Goal: Task Accomplishment & Management: Complete application form

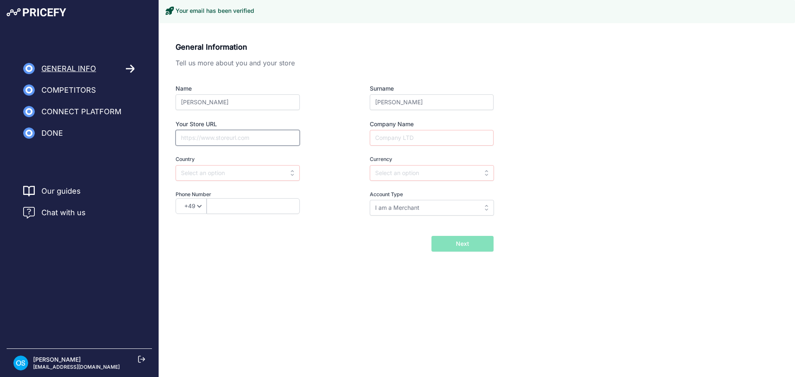
click at [246, 137] on input "Your Store URL" at bounding box center [238, 138] width 124 height 16
type input "fastenal.com"
click at [234, 176] on input "text" at bounding box center [238, 173] width 124 height 16
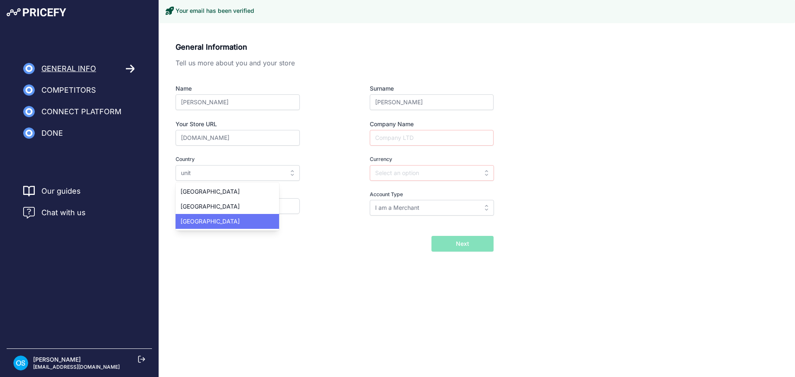
click at [216, 220] on span "United States" at bounding box center [209, 221] width 59 height 7
type input "United States"
type input "USD"
select select "1"
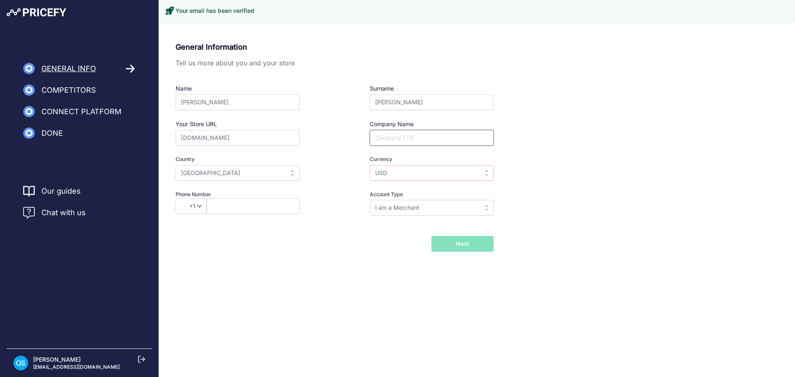
click at [411, 133] on input "Company Name" at bounding box center [432, 138] width 124 height 16
type input "Fastenal"
click at [375, 178] on input "USD" at bounding box center [432, 173] width 124 height 16
click at [346, 189] on div "Name Olivia Surname Smith Your Store URL fastenal.com Company Name Fastenal Cou…" at bounding box center [335, 149] width 318 height 131
click at [378, 176] on input "text" at bounding box center [432, 173] width 124 height 16
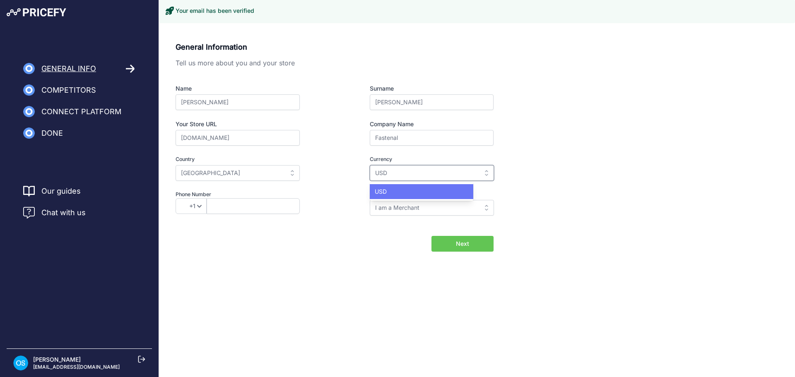
type input "USD"
click at [382, 190] on span "USD" at bounding box center [381, 191] width 12 height 7
click at [309, 218] on div "General Information Tell us more about you and your store Name Olivia Surname S…" at bounding box center [335, 134] width 318 height 186
click at [396, 211] on input "I am a Merchant" at bounding box center [432, 208] width 124 height 16
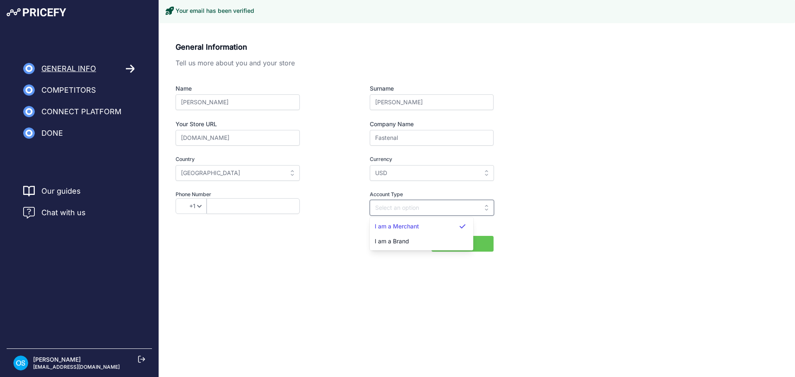
click at [396, 211] on input "text" at bounding box center [432, 208] width 124 height 16
type input "I am a Merchant"
click at [464, 246] on span "Next" at bounding box center [462, 244] width 13 height 8
click at [239, 204] on input "text" at bounding box center [253, 206] width 93 height 16
type input "3049829171"
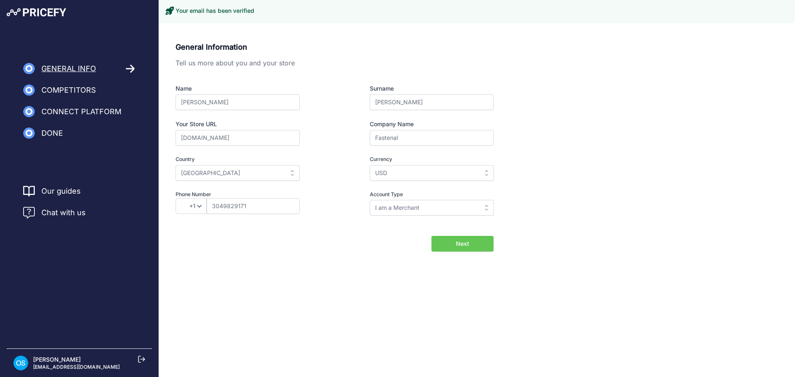
click at [480, 245] on button "Next" at bounding box center [462, 244] width 62 height 16
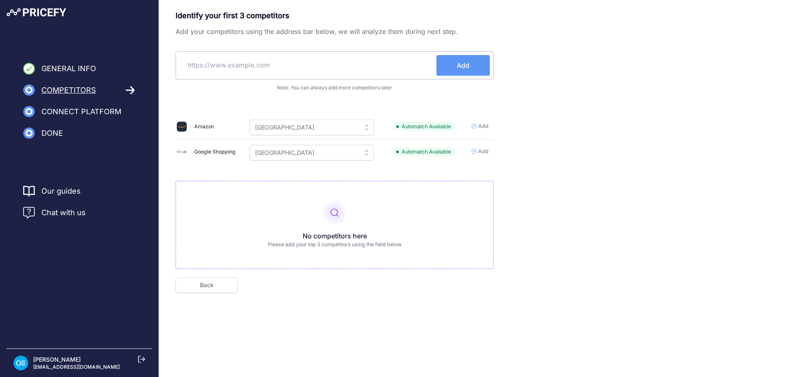
click at [262, 73] on input "text" at bounding box center [307, 65] width 257 height 20
type input "www.grainger.com"
click at [471, 66] on button "Add" at bounding box center [462, 65] width 53 height 21
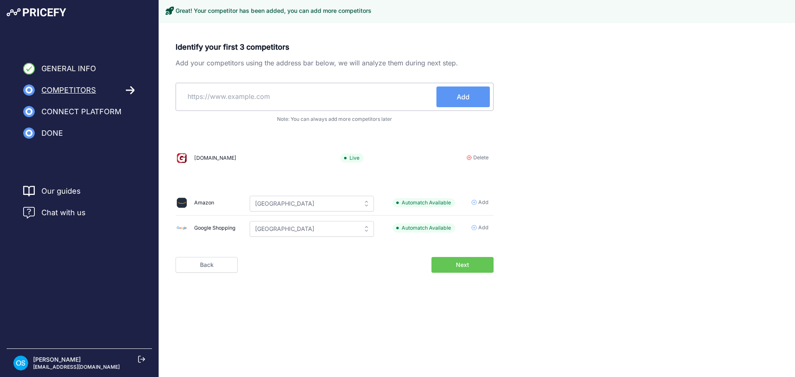
click at [344, 99] on input "text" at bounding box center [307, 97] width 257 height 20
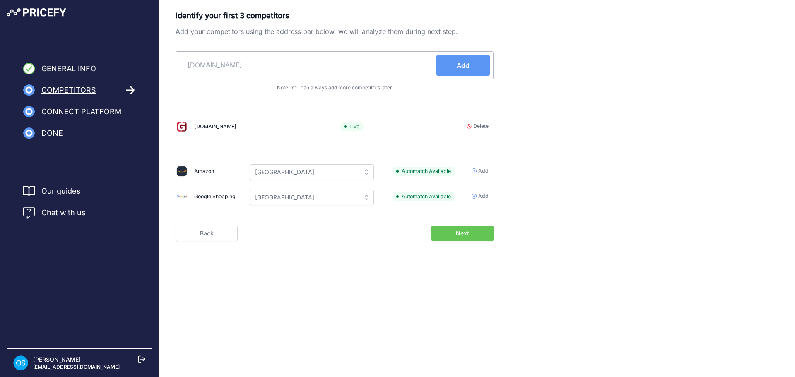
type input "www.uline.com"
drag, startPoint x: 458, startPoint y: 55, endPoint x: 461, endPoint y: 63, distance: 8.6
click at [459, 57] on button "Add" at bounding box center [462, 65] width 53 height 21
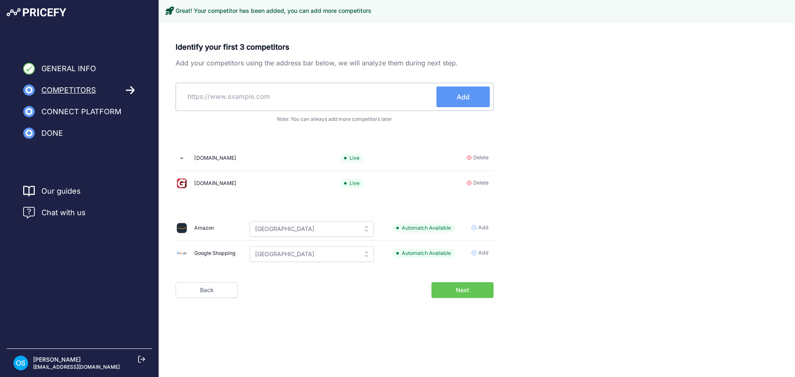
click at [474, 229] on icon at bounding box center [473, 227] width 5 height 5
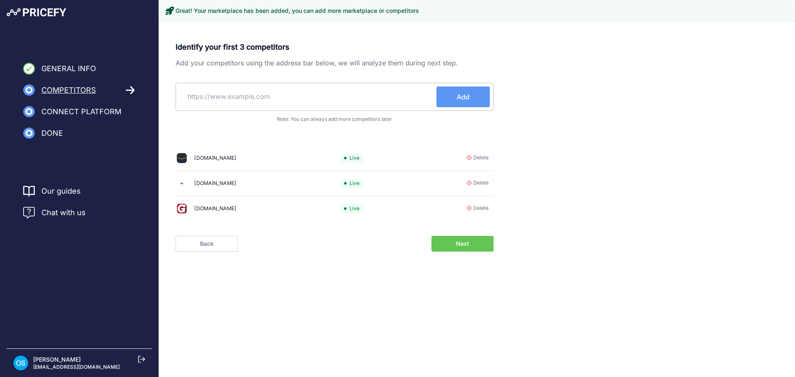
click at [463, 248] on span "Next" at bounding box center [462, 244] width 13 height 8
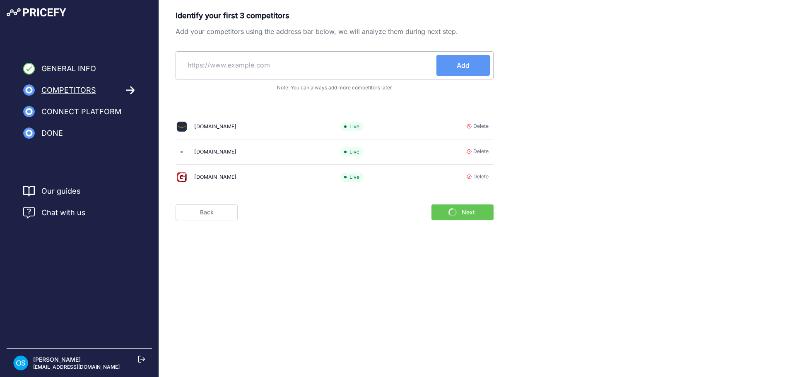
click at [84, 112] on span "Connect Platform" at bounding box center [81, 112] width 80 height 12
click at [211, 214] on link "Back" at bounding box center [207, 212] width 62 height 16
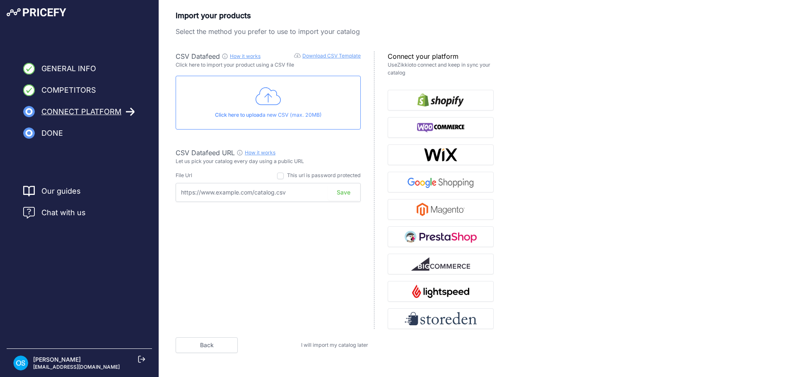
click at [284, 106] on div "Click here to upload a new CSV (max. 20MB)" at bounding box center [268, 103] width 185 height 54
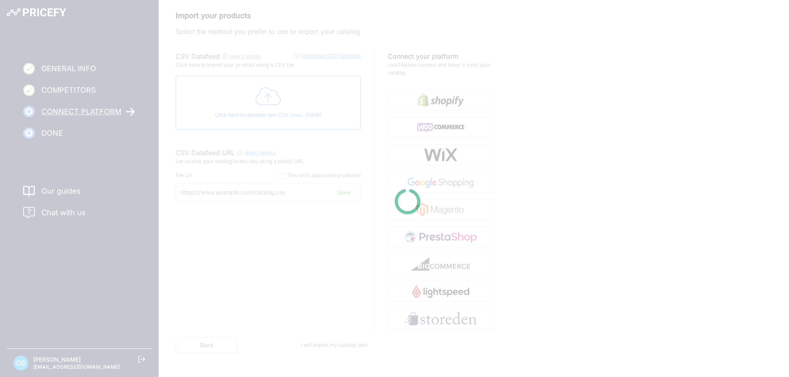
type input "[URL][DOMAIN_NAME]"
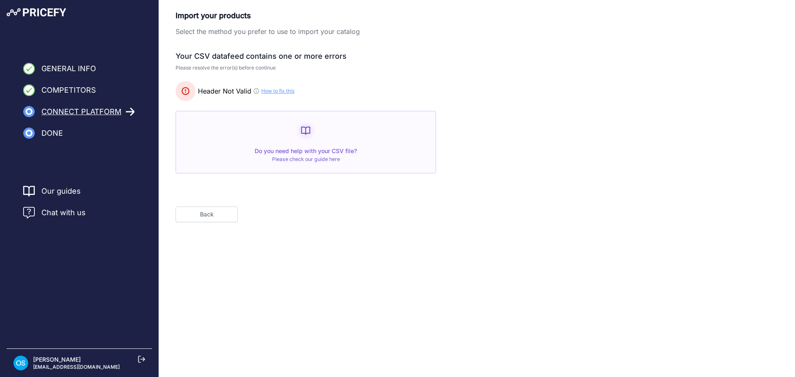
click at [310, 161] on link "Please check our guide here" at bounding box center [306, 159] width 68 height 6
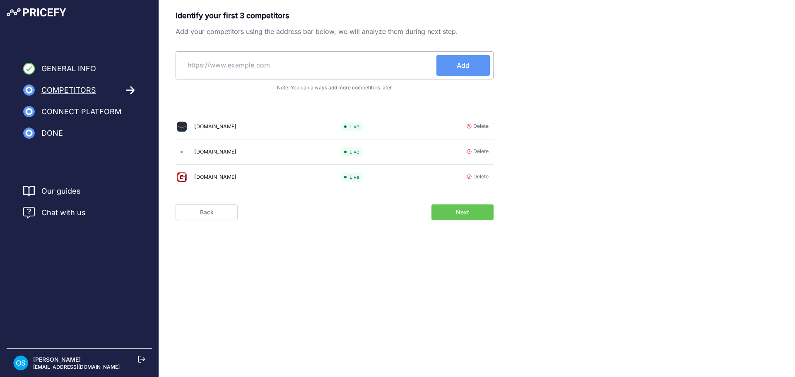
click at [464, 214] on span "Next" at bounding box center [462, 212] width 13 height 8
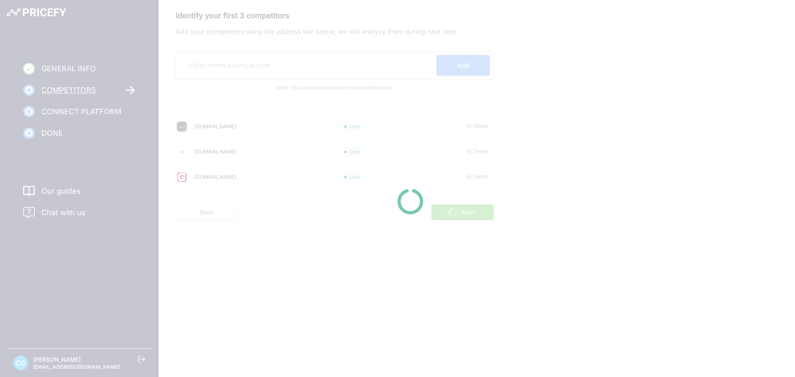
click at [647, 131] on div at bounding box center [397, 188] width 795 height 377
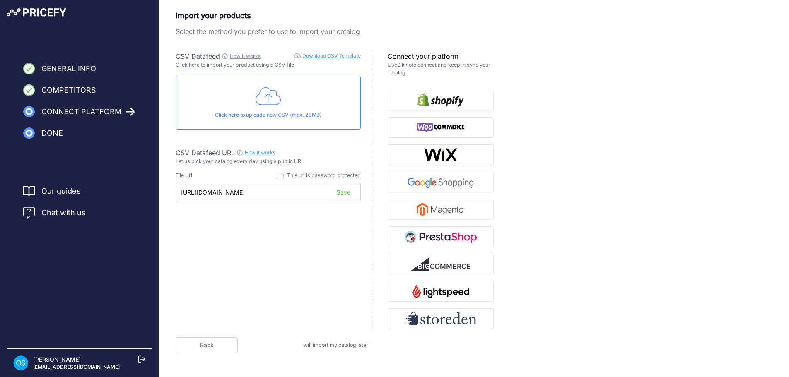
click at [342, 192] on button "Save" at bounding box center [343, 193] width 31 height 16
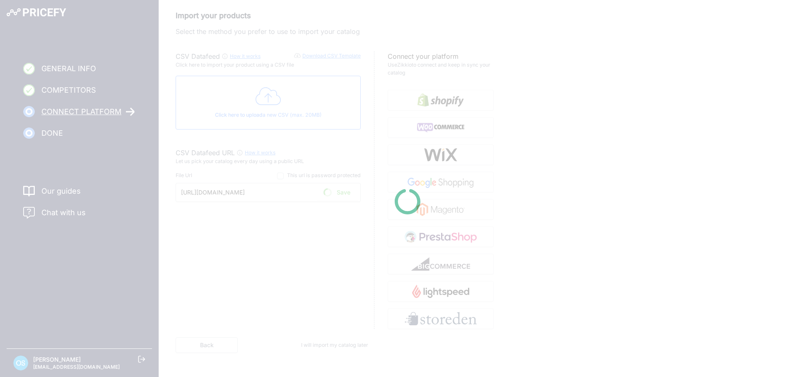
click at [359, 48] on div at bounding box center [394, 188] width 789 height 377
click at [350, 53] on div at bounding box center [394, 188] width 789 height 377
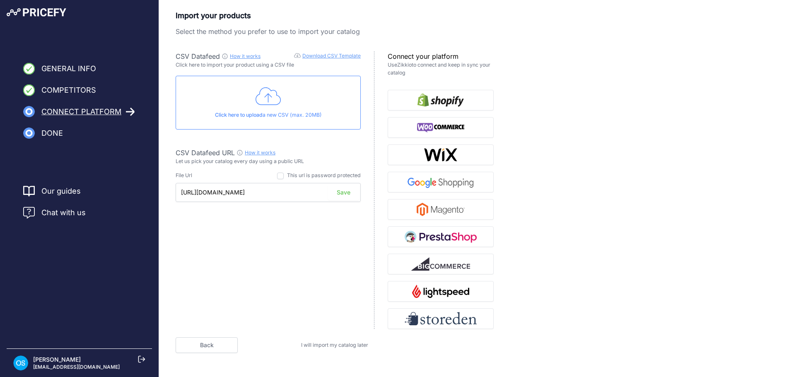
click at [335, 58] on link "Download CSV Template" at bounding box center [331, 56] width 58 height 6
click at [256, 90] on icon at bounding box center [268, 96] width 26 height 21
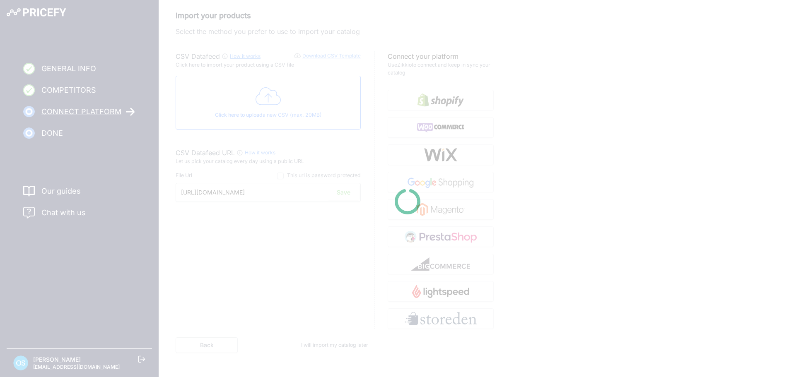
type input "[URL][DOMAIN_NAME]"
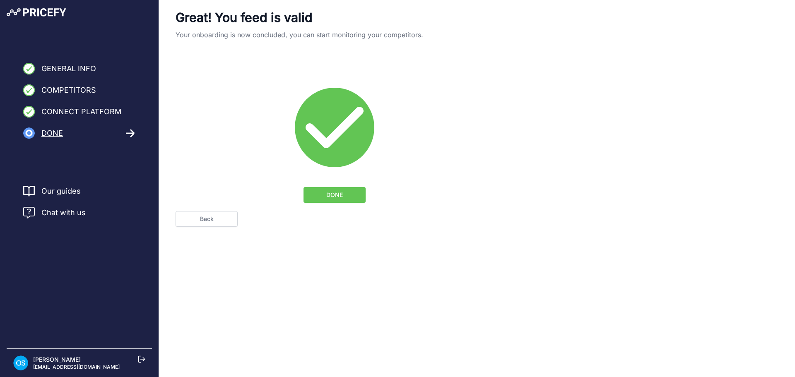
click at [344, 195] on button "DONE" at bounding box center [334, 195] width 62 height 16
